Goal: Task Accomplishment & Management: Manage account settings

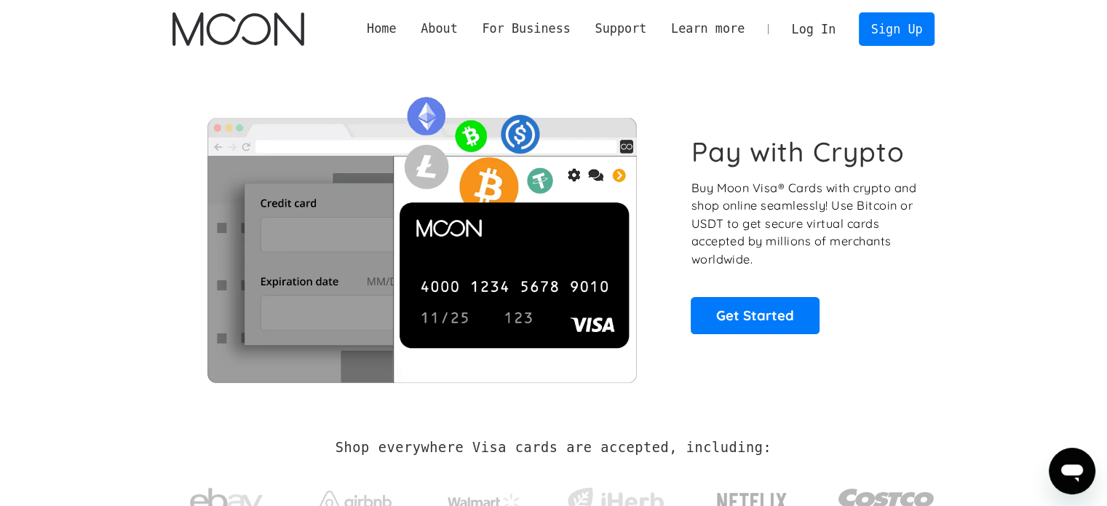
click at [818, 31] on link "Log In" at bounding box center [814, 29] width 68 height 32
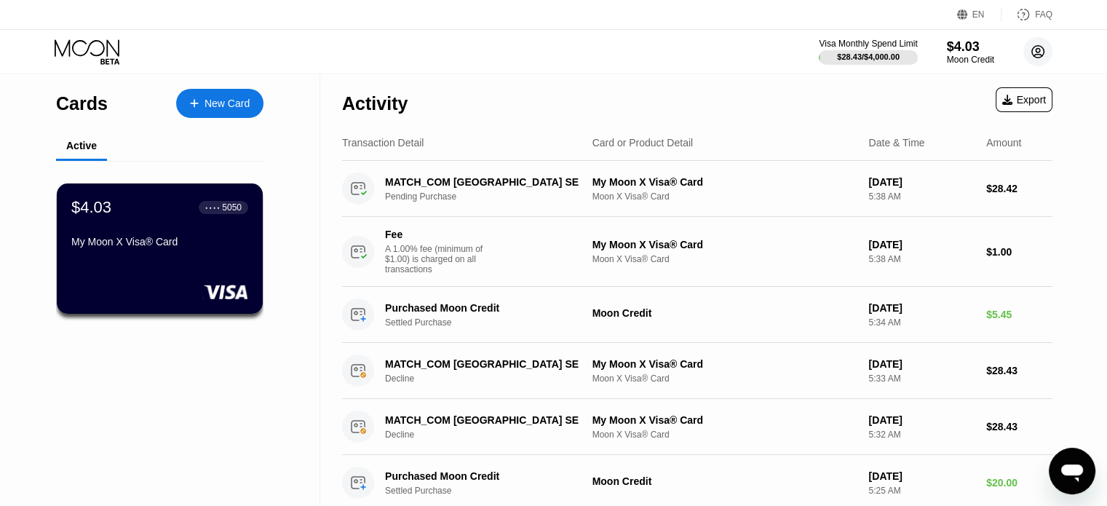
click at [1035, 56] on circle at bounding box center [1038, 51] width 29 height 29
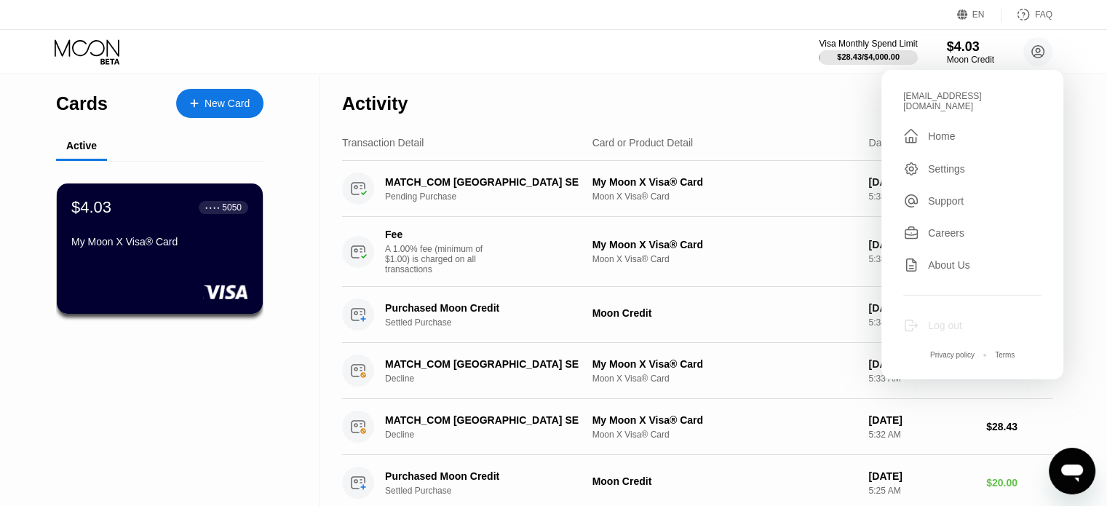
click at [947, 320] on div "Log out" at bounding box center [945, 326] width 34 height 12
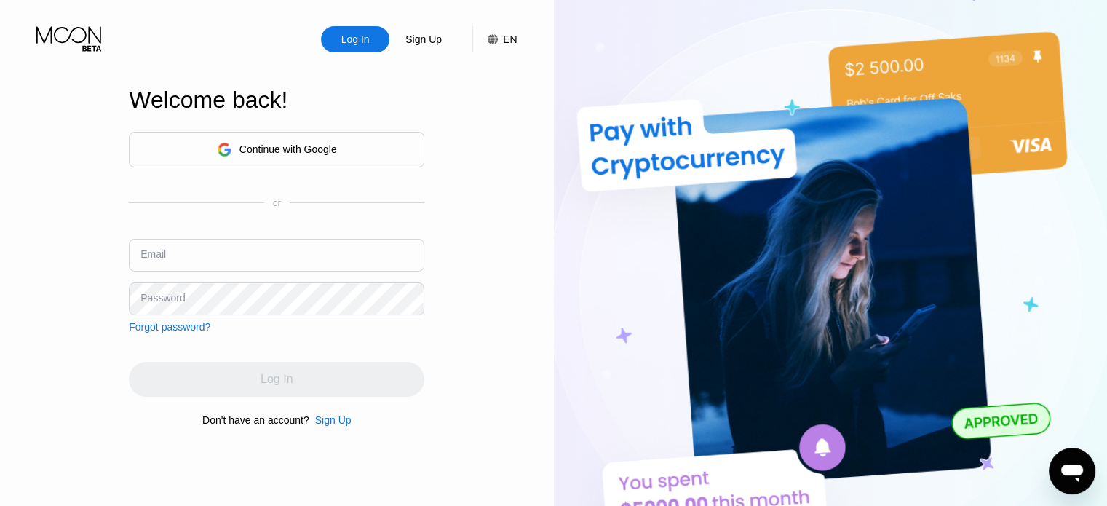
click at [272, 257] on input "text" at bounding box center [277, 255] width 296 height 33
paste input "[EMAIL_ADDRESS][DOMAIN_NAME]"
type input "[EMAIL_ADDRESS][DOMAIN_NAME]"
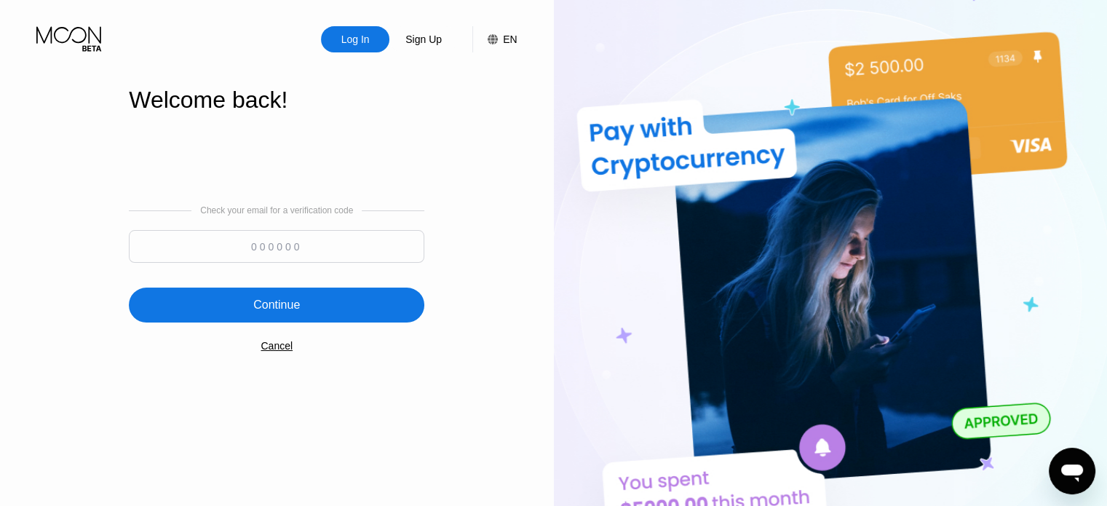
click at [314, 242] on input at bounding box center [277, 246] width 296 height 33
paste input "963054"
type input "963054"
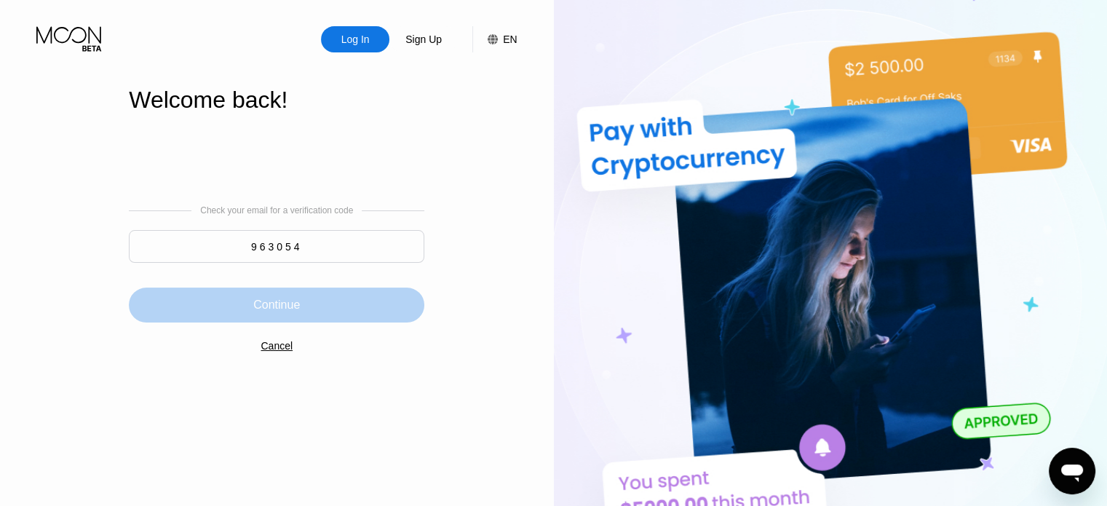
click at [293, 299] on div "Continue" at bounding box center [276, 305] width 47 height 15
